Goal: Information Seeking & Learning: Learn about a topic

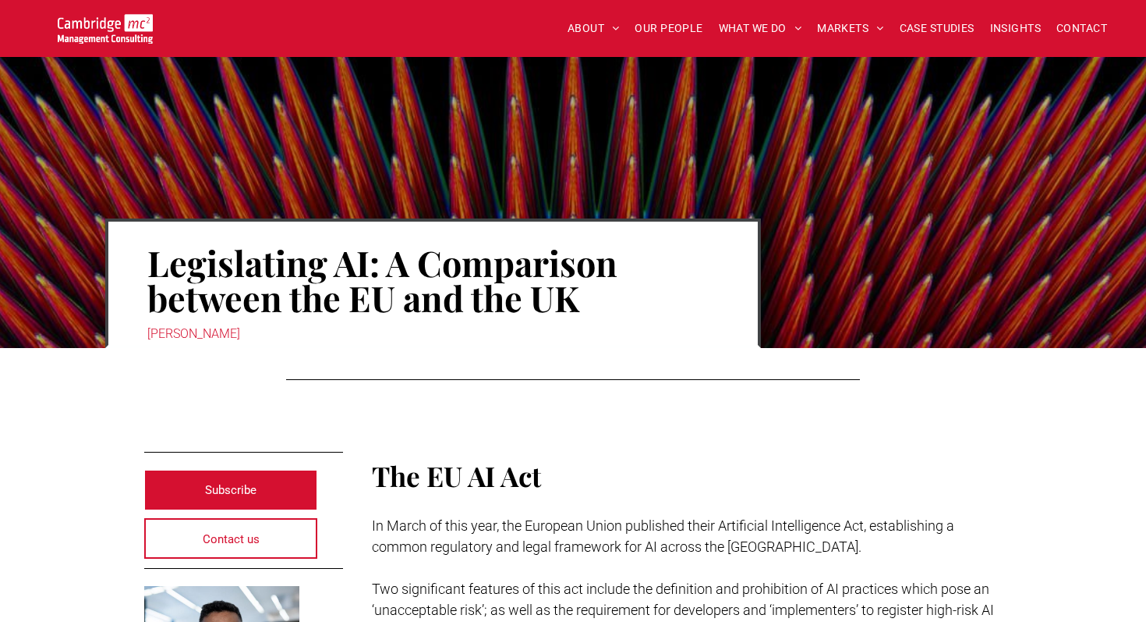
scroll to position [225, 0]
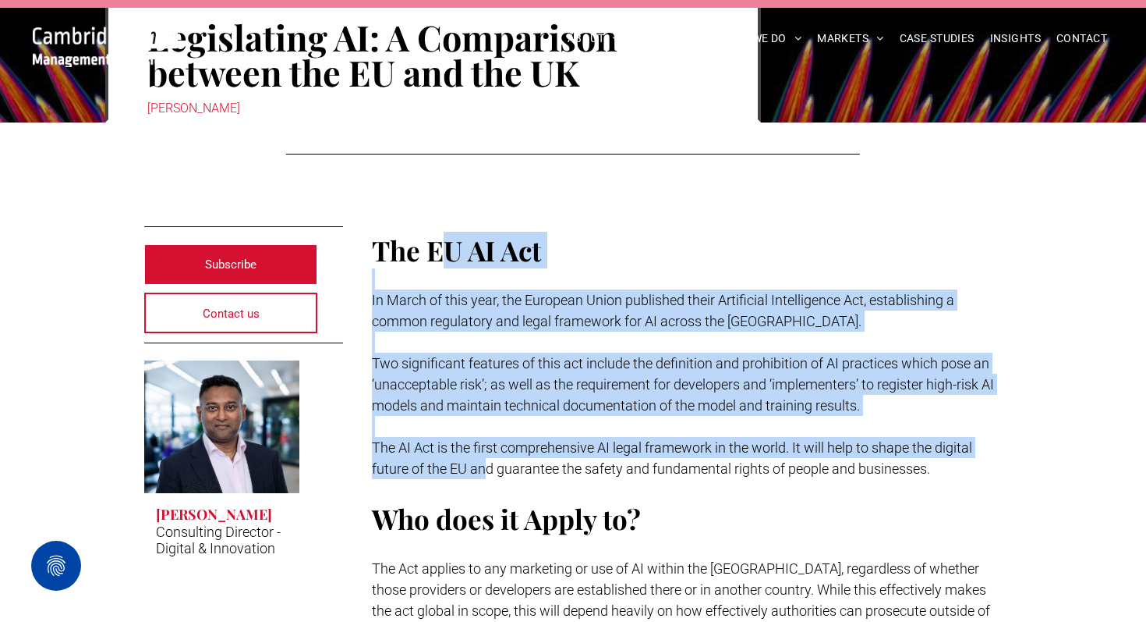
drag, startPoint x: 452, startPoint y: 264, endPoint x: 476, endPoint y: 464, distance: 201.1
click at [482, 462] on div "The EU AI Act In March of this year, the European Union published their Artific…" at bounding box center [687, 497] width 631 height 534
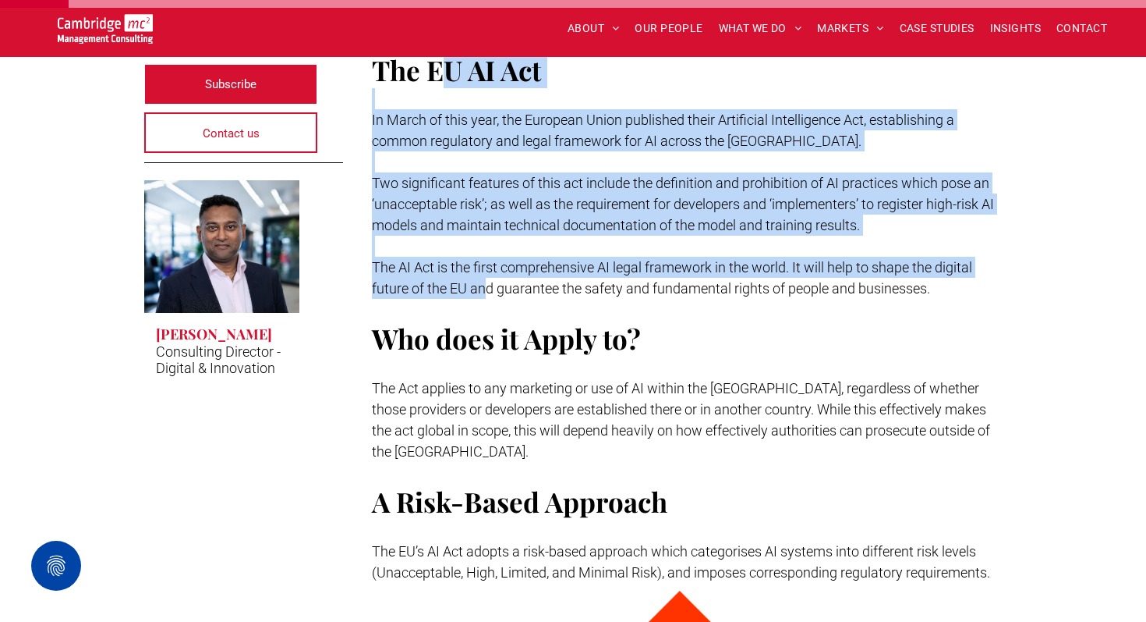
scroll to position [406, 0]
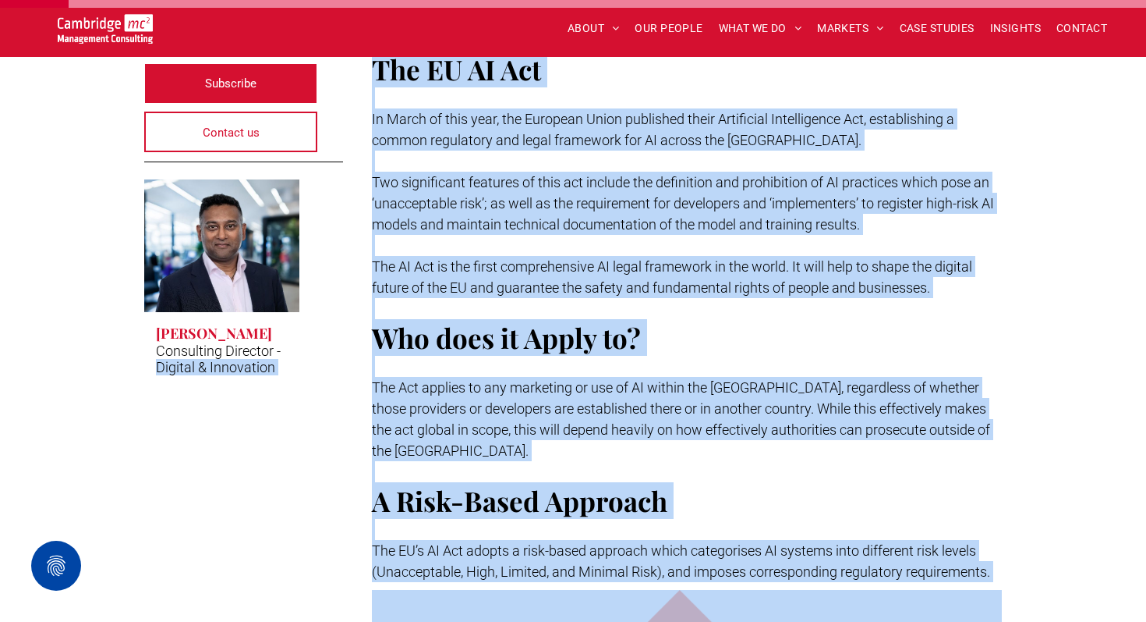
drag, startPoint x: 357, startPoint y: 351, endPoint x: 370, endPoint y: 567, distance: 216.4
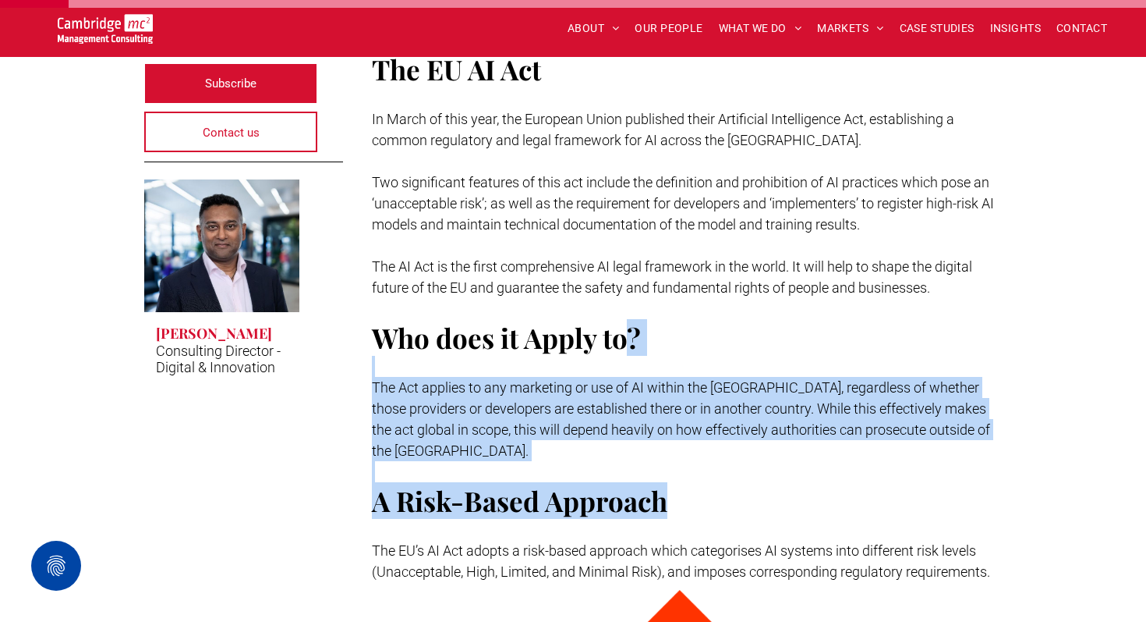
drag, startPoint x: 717, startPoint y: 462, endPoint x: 632, endPoint y: 322, distance: 163.9
click at [632, 322] on div "The EU AI Act In March of this year, the European Union published their Artific…" at bounding box center [687, 316] width 631 height 534
click at [632, 322] on span "Who does it Apply to?" at bounding box center [506, 337] width 269 height 37
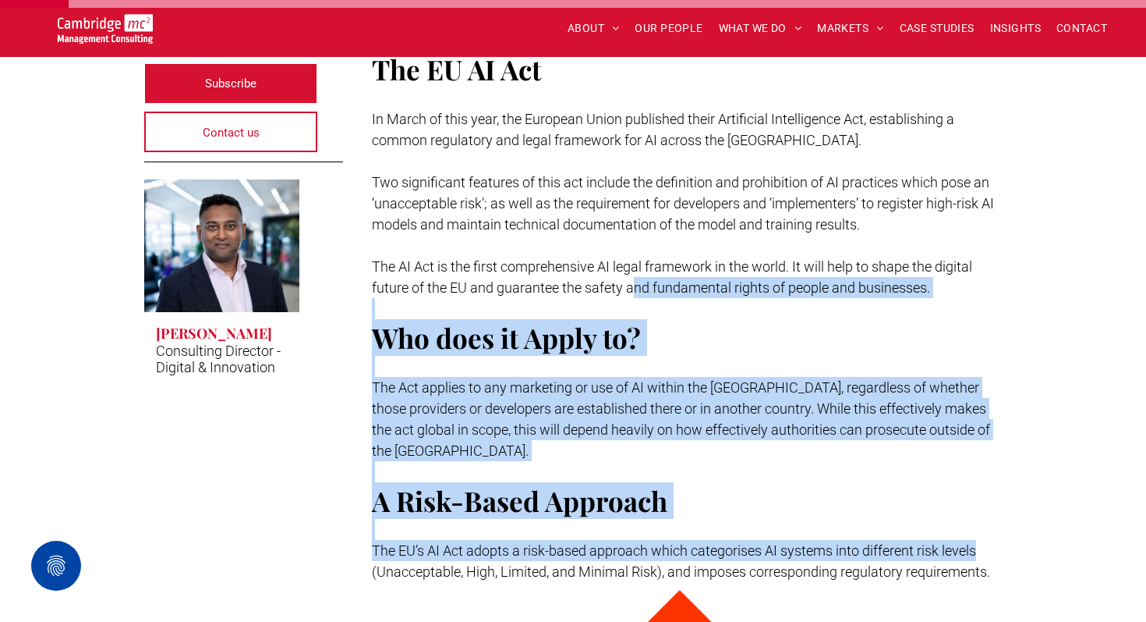
drag, startPoint x: 634, startPoint y: 294, endPoint x: 1009, endPoint y: 533, distance: 444.6
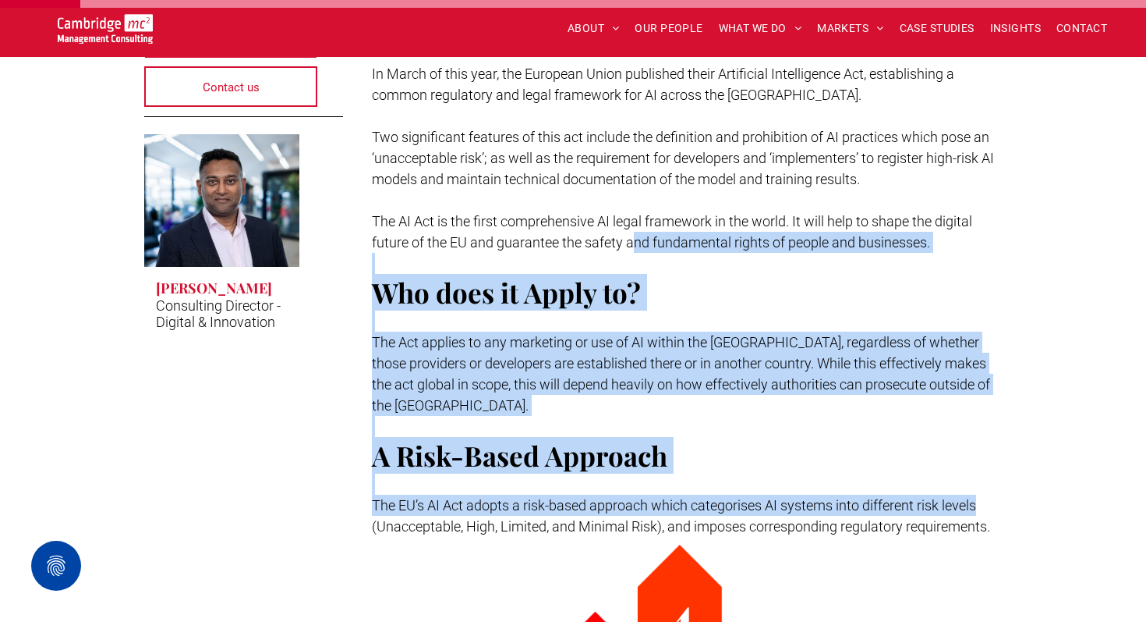
scroll to position [455, 0]
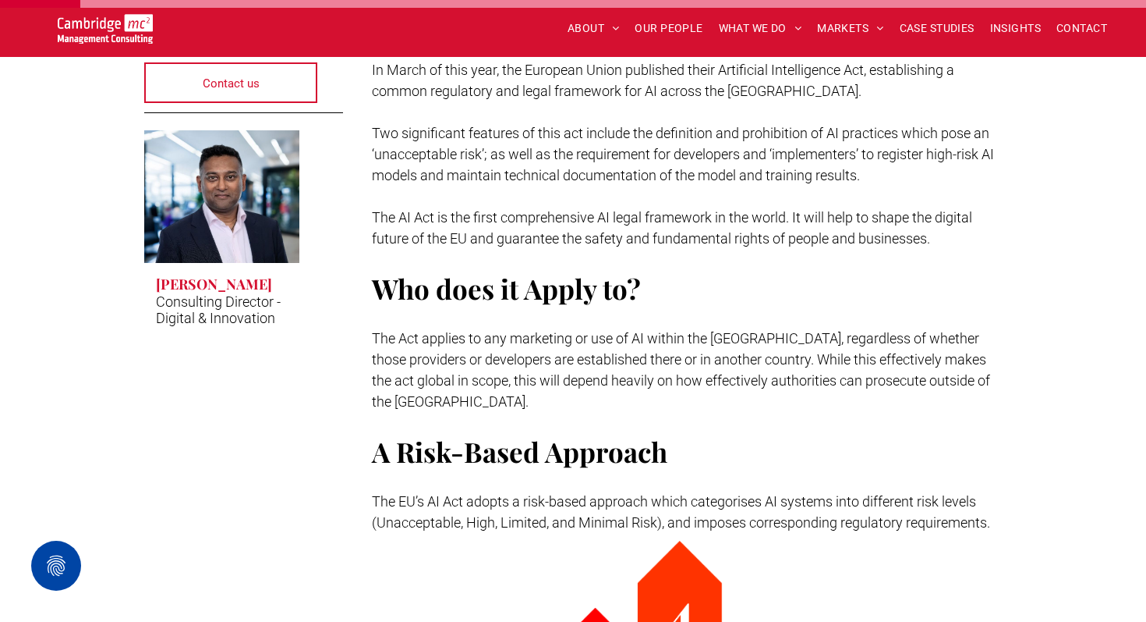
click at [749, 433] on h2 "A Risk-Based Approach" at bounding box center [687, 451] width 631 height 37
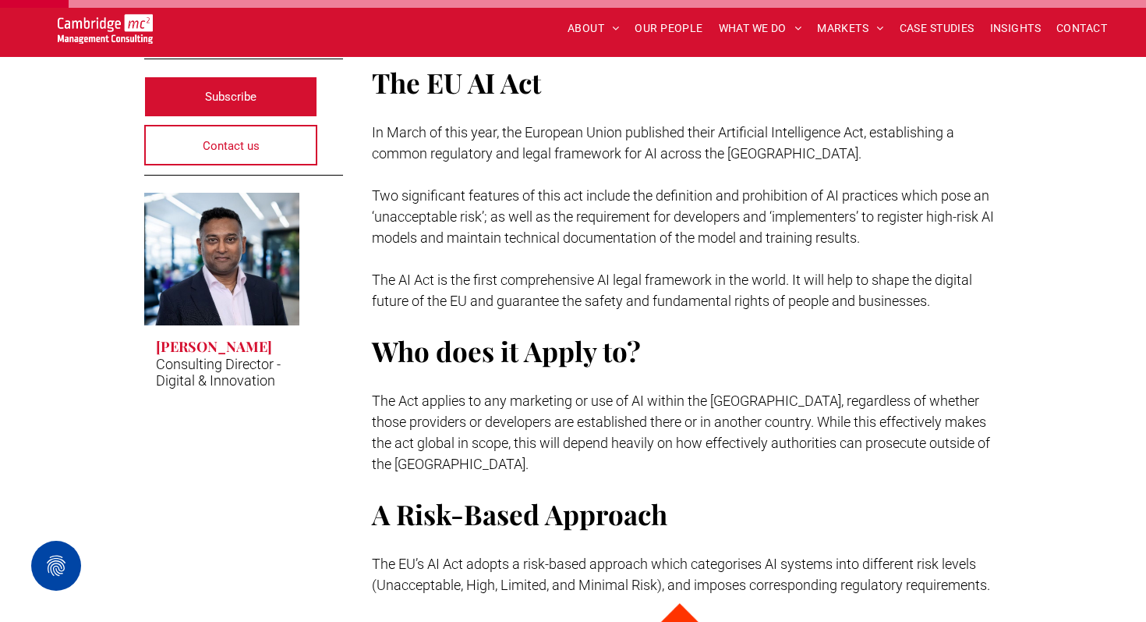
scroll to position [357, 0]
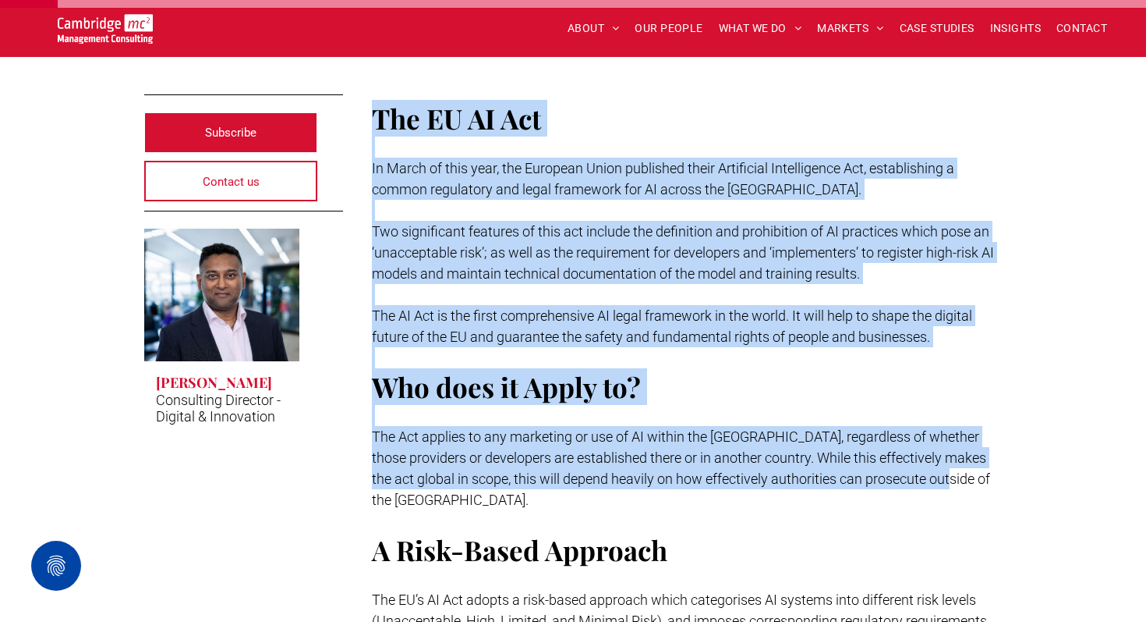
drag, startPoint x: 976, startPoint y: 485, endPoint x: 370, endPoint y: 105, distance: 714.5
copy div "The EU AI Act In March of this year, the European Union published their Artific…"
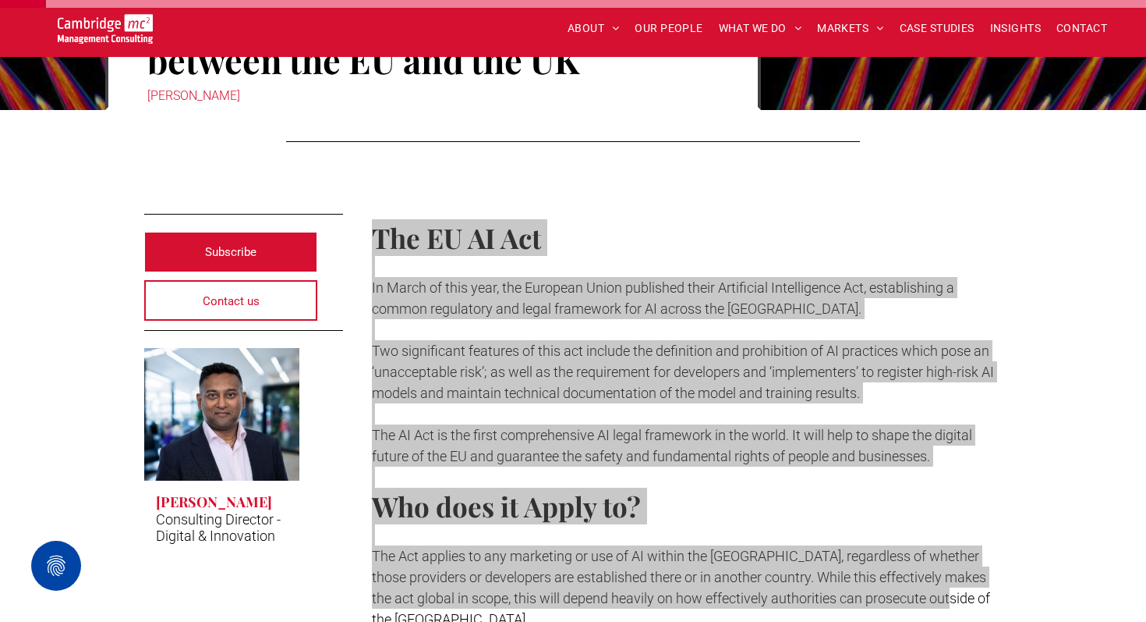
scroll to position [291, 0]
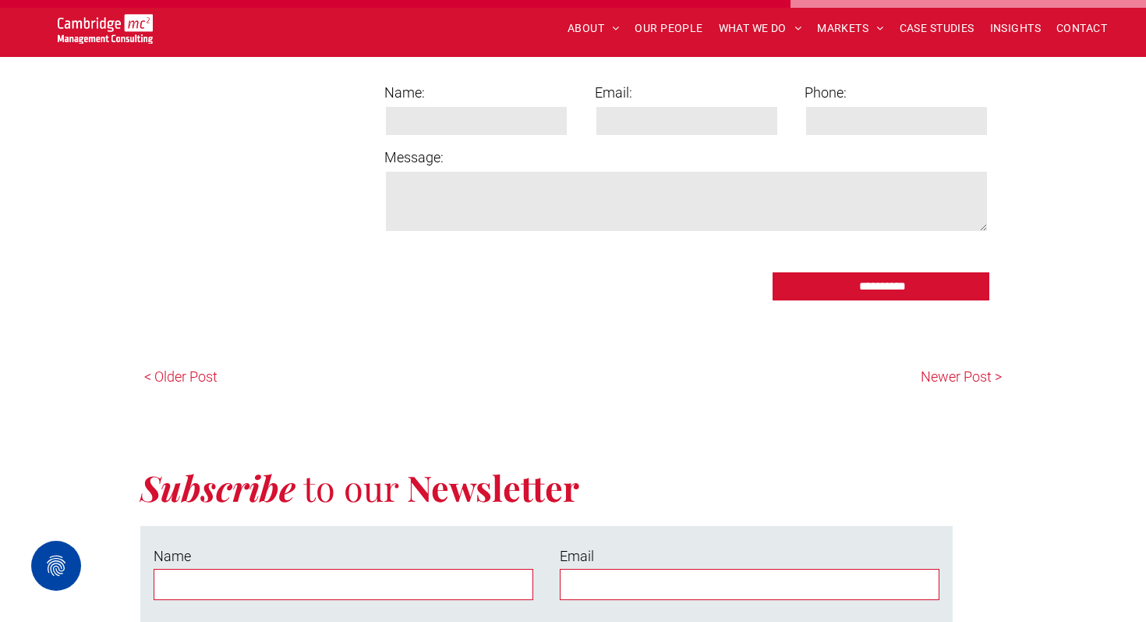
scroll to position [4189, 0]
